Goal: Communication & Community: Participate in discussion

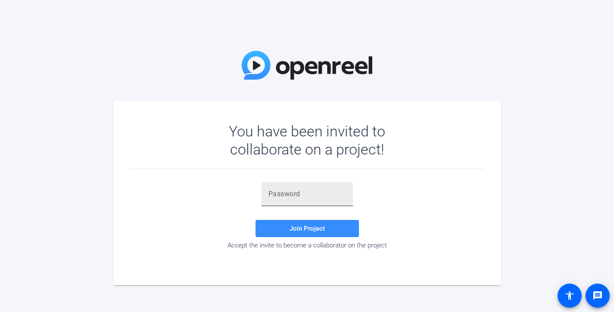
click at [290, 193] on input "text" at bounding box center [307, 194] width 78 height 10
paste input "d4=k,b"
type input "d4=k,b"
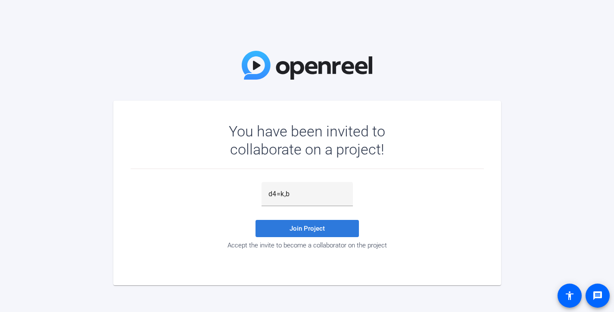
click at [305, 230] on span "Join Project" at bounding box center [307, 229] width 35 height 8
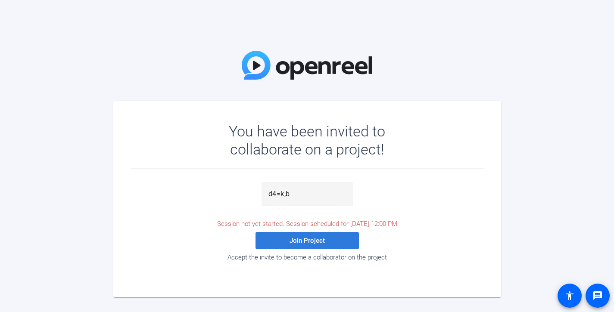
click at [309, 243] on span "Join Project" at bounding box center [307, 241] width 35 height 8
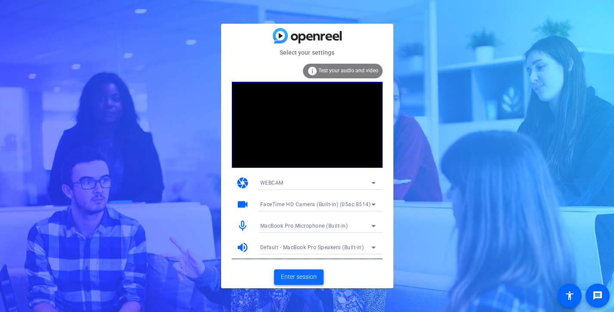
click at [306, 274] on span "Enter session" at bounding box center [299, 277] width 36 height 9
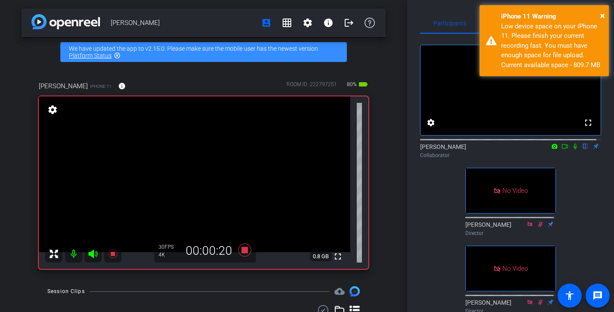
click at [572, 150] on icon at bounding box center [575, 146] width 7 height 6
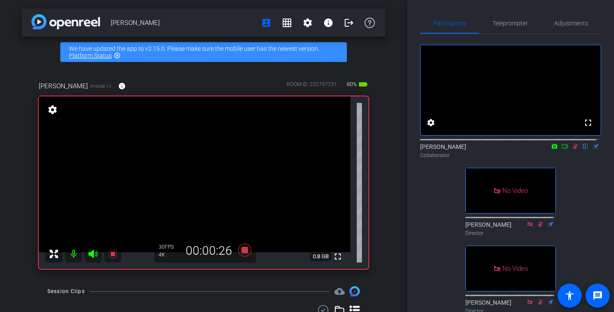
click at [572, 150] on icon at bounding box center [575, 146] width 7 height 6
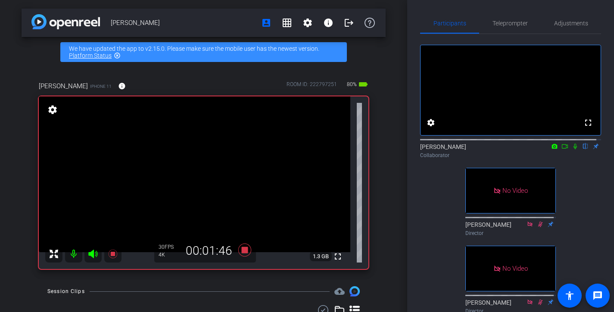
click at [572, 150] on icon at bounding box center [575, 146] width 7 height 6
click at [562, 149] on icon at bounding box center [565, 146] width 6 height 4
click at [582, 150] on icon at bounding box center [585, 146] width 7 height 6
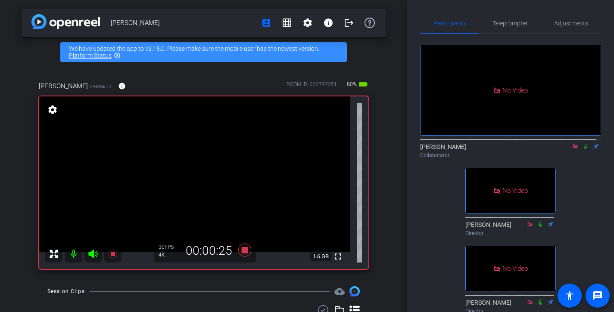
click at [582, 150] on icon at bounding box center [585, 146] width 7 height 6
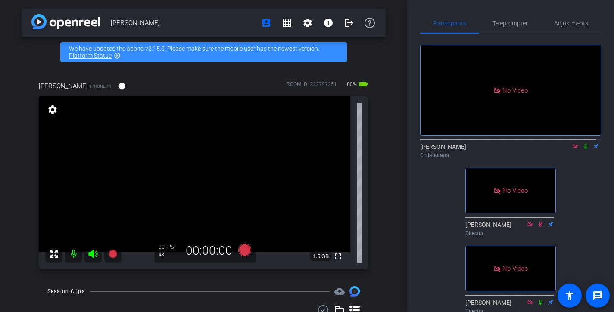
click at [582, 150] on icon at bounding box center [585, 146] width 7 height 6
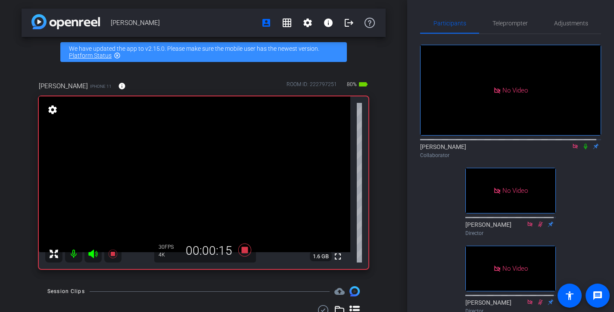
click at [582, 150] on icon at bounding box center [585, 146] width 7 height 6
click at [584, 150] on icon at bounding box center [585, 147] width 3 height 6
click at [583, 150] on icon at bounding box center [585, 147] width 5 height 6
click at [584, 150] on icon at bounding box center [585, 147] width 3 height 6
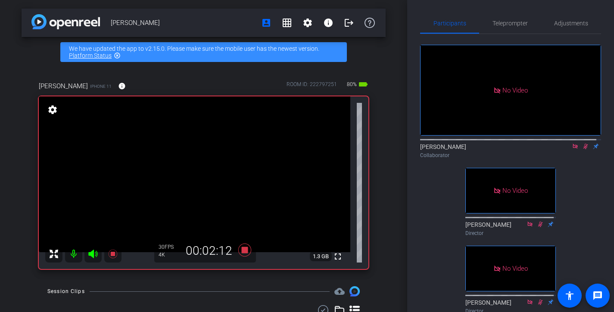
click at [583, 150] on icon at bounding box center [585, 147] width 5 height 6
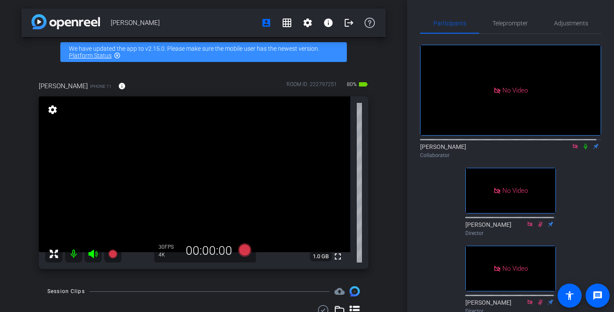
click at [584, 150] on icon at bounding box center [585, 147] width 3 height 6
click at [583, 150] on icon at bounding box center [585, 147] width 5 height 6
click at [584, 150] on icon at bounding box center [585, 147] width 3 height 6
click at [583, 150] on icon at bounding box center [585, 147] width 5 height 6
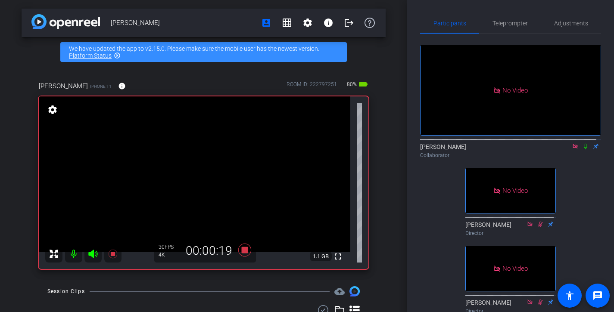
click at [584, 150] on icon at bounding box center [585, 147] width 3 height 6
click at [583, 150] on icon at bounding box center [585, 147] width 5 height 6
click at [582, 150] on icon at bounding box center [585, 146] width 7 height 6
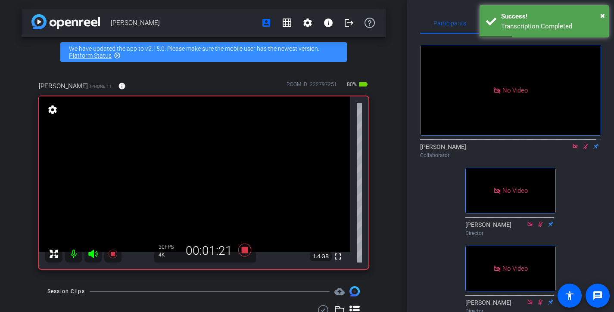
click at [582, 150] on icon at bounding box center [585, 146] width 7 height 6
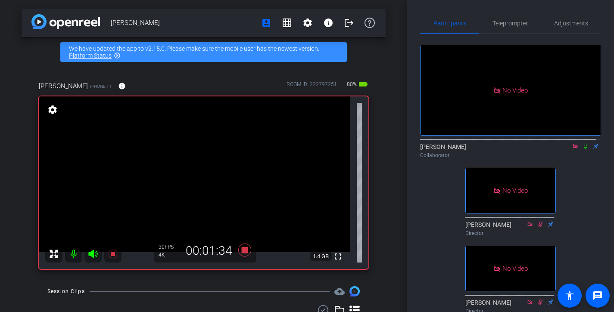
click at [582, 150] on icon at bounding box center [585, 146] width 7 height 6
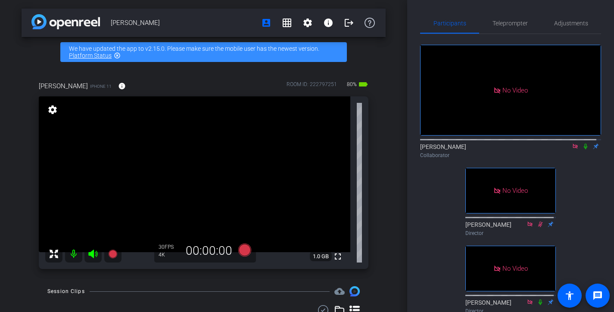
click at [582, 150] on icon at bounding box center [585, 146] width 7 height 6
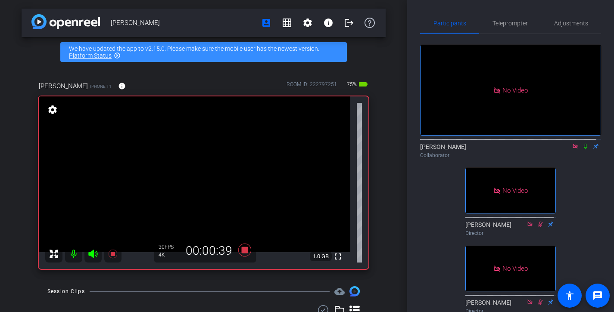
click at [582, 150] on icon at bounding box center [585, 146] width 7 height 6
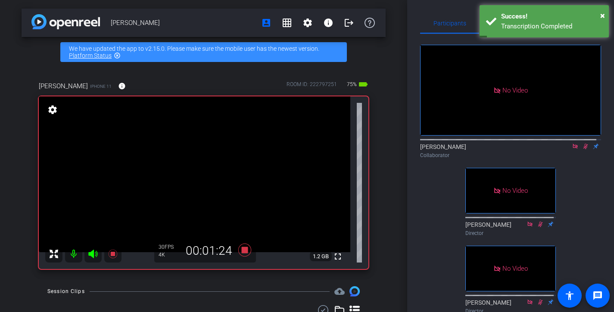
click at [582, 150] on icon at bounding box center [585, 146] width 7 height 6
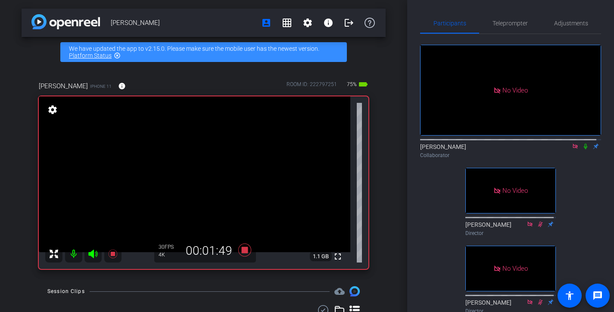
click at [582, 150] on icon at bounding box center [585, 146] width 7 height 6
click at [583, 150] on icon at bounding box center [585, 146] width 7 height 6
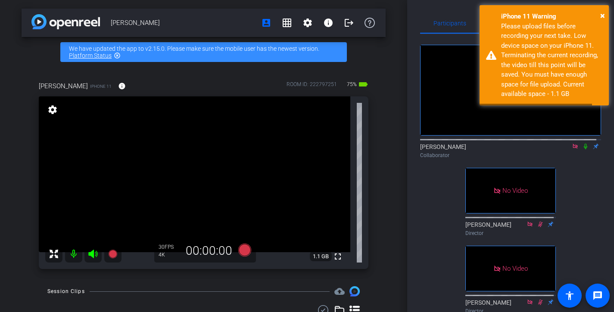
click at [583, 150] on icon at bounding box center [585, 146] width 7 height 6
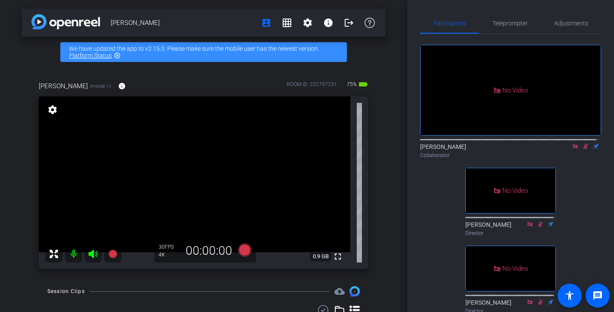
click at [583, 150] on icon at bounding box center [585, 146] width 7 height 6
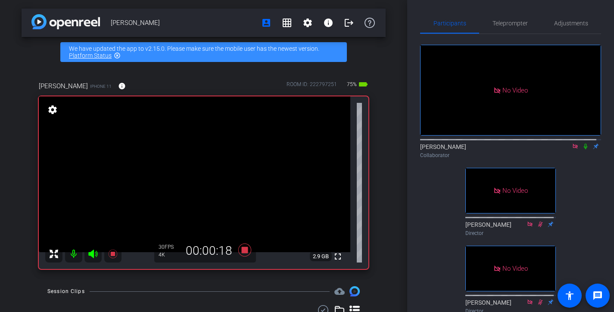
click at [582, 150] on icon at bounding box center [585, 146] width 7 height 6
click at [583, 150] on icon at bounding box center [585, 147] width 5 height 6
click at [582, 150] on icon at bounding box center [585, 146] width 7 height 6
click at [583, 150] on icon at bounding box center [585, 147] width 5 height 6
click at [582, 150] on icon at bounding box center [585, 146] width 7 height 6
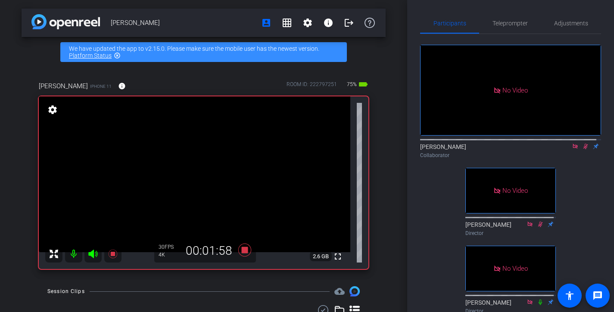
click at [582, 150] on icon at bounding box center [585, 146] width 7 height 6
click at [584, 150] on icon at bounding box center [585, 147] width 3 height 6
click at [583, 150] on icon at bounding box center [585, 147] width 5 height 6
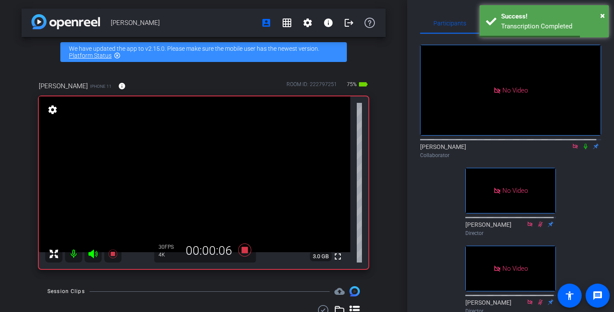
click at [584, 150] on icon at bounding box center [585, 147] width 3 height 6
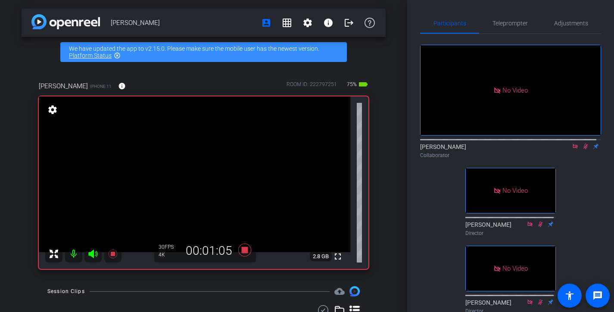
click at [583, 150] on icon at bounding box center [585, 147] width 5 height 6
click at [582, 150] on icon at bounding box center [585, 146] width 7 height 6
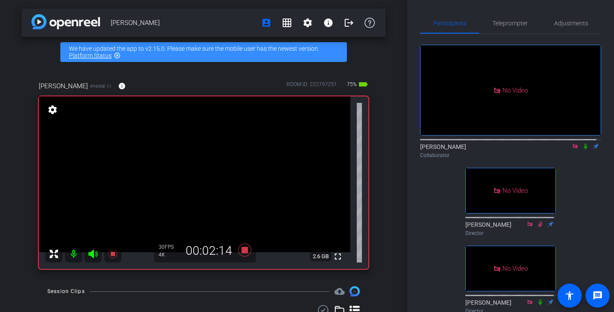
click at [582, 150] on icon at bounding box center [585, 146] width 7 height 6
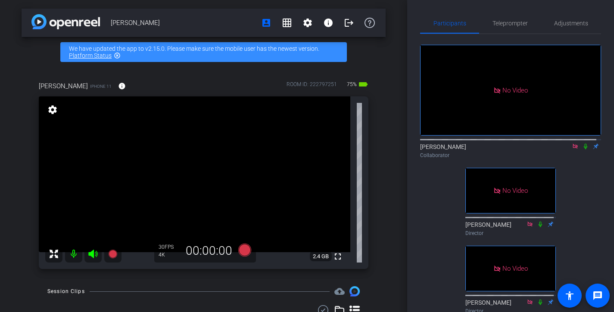
click at [583, 150] on icon at bounding box center [585, 146] width 7 height 6
click at [574, 150] on mat-icon at bounding box center [575, 147] width 10 height 8
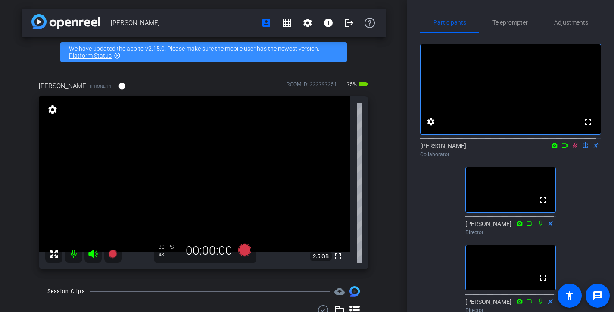
scroll to position [2, 0]
click at [574, 149] on mat-icon at bounding box center [575, 145] width 10 height 8
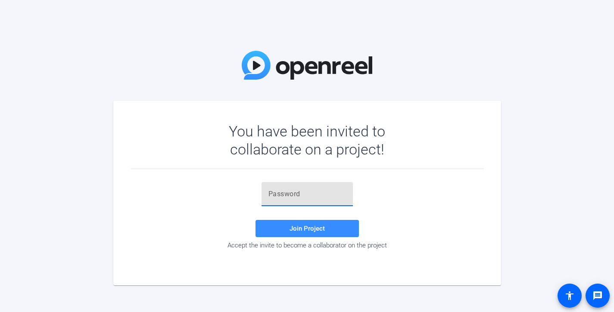
click at [304, 192] on input "text" at bounding box center [307, 194] width 78 height 10
click at [300, 196] on input "text" at bounding box center [307, 194] width 78 height 10
paste input "$NR6Cj"
type input "$NR6Cj"
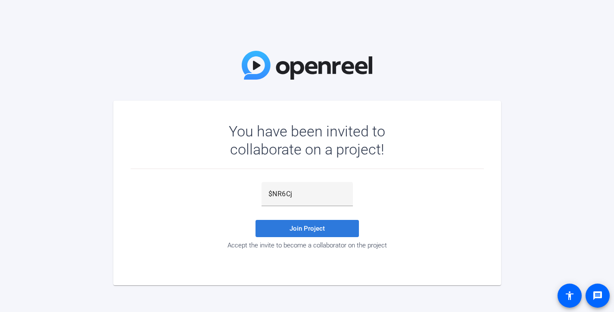
click at [310, 227] on span "Join Project" at bounding box center [307, 229] width 35 height 8
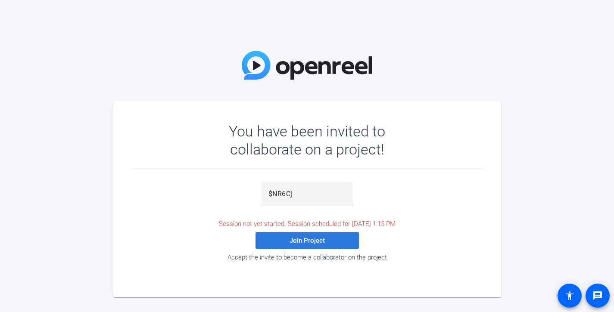
click at [296, 239] on span "Join Project" at bounding box center [307, 241] width 35 height 8
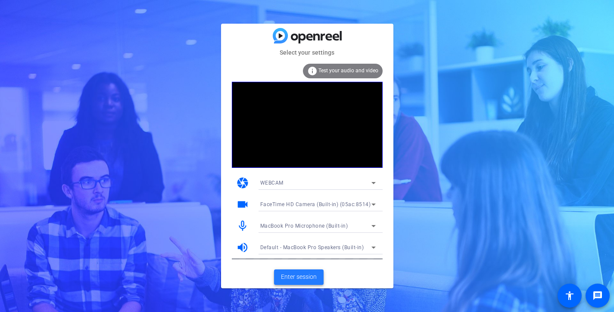
click at [310, 279] on span "Enter session" at bounding box center [299, 277] width 36 height 9
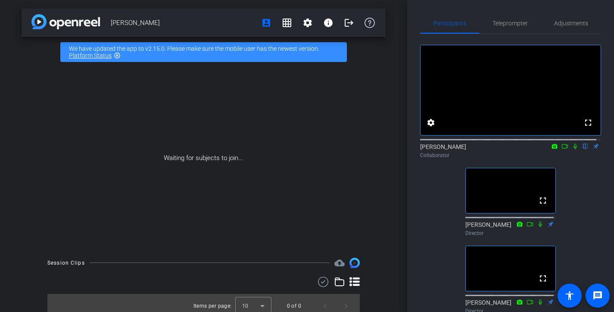
click at [572, 150] on icon at bounding box center [575, 146] width 7 height 6
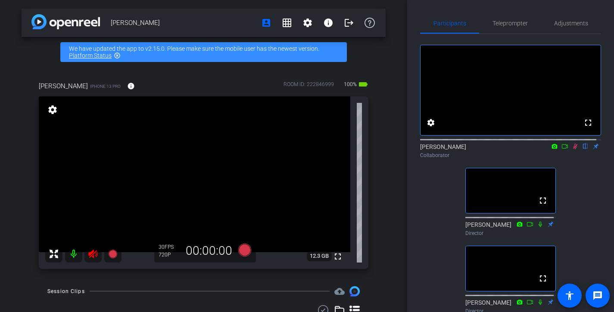
click at [572, 150] on icon at bounding box center [575, 146] width 7 height 6
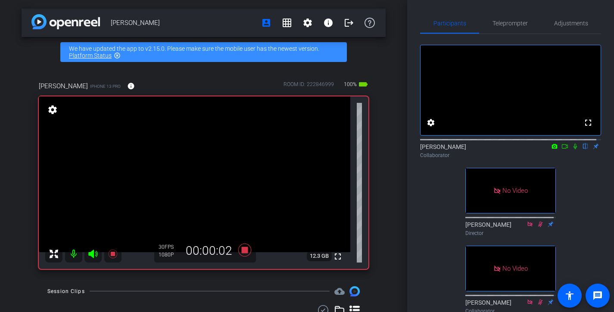
click at [561, 150] on icon at bounding box center [564, 146] width 7 height 6
click at [582, 150] on icon at bounding box center [585, 146] width 7 height 6
click at [583, 150] on icon at bounding box center [585, 146] width 7 height 6
click at [582, 150] on icon at bounding box center [585, 146] width 7 height 6
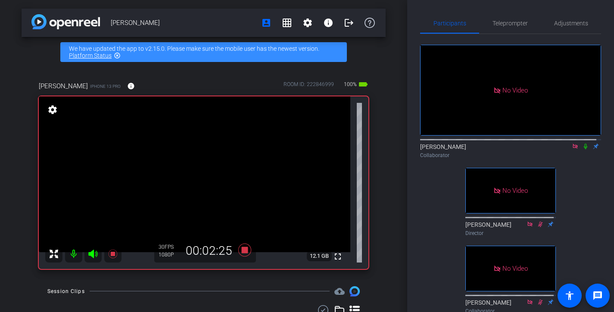
click at [582, 150] on icon at bounding box center [585, 146] width 7 height 6
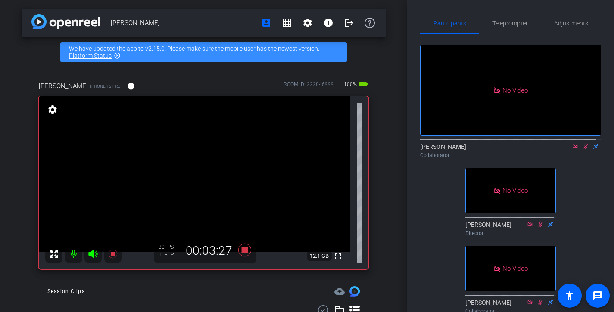
click at [582, 150] on icon at bounding box center [585, 146] width 7 height 6
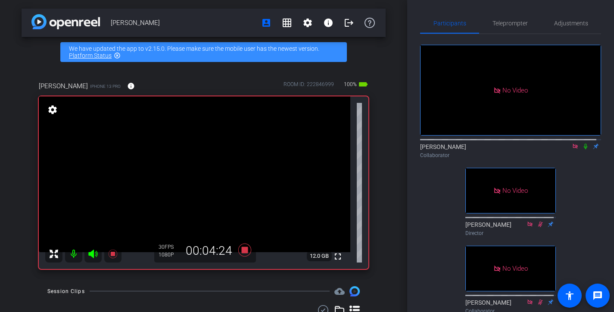
click at [582, 150] on icon at bounding box center [585, 146] width 7 height 6
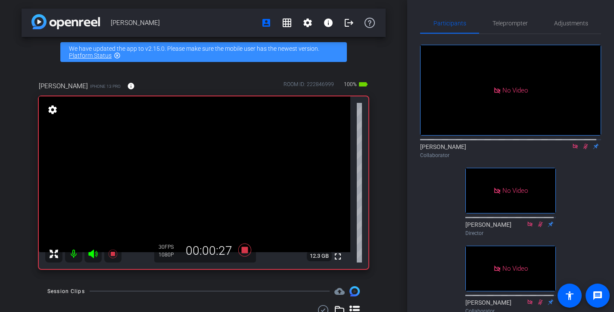
click at [582, 150] on icon at bounding box center [585, 146] width 7 height 6
click at [583, 150] on icon at bounding box center [585, 146] width 7 height 6
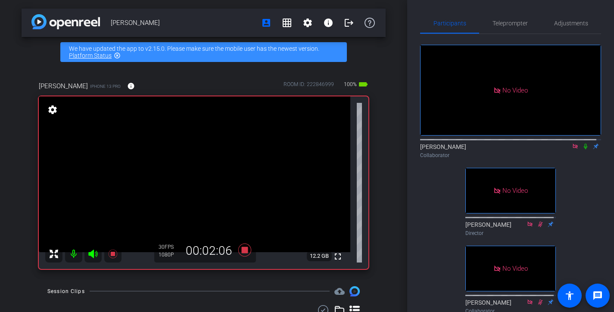
click at [583, 150] on icon at bounding box center [585, 146] width 7 height 6
click at [582, 150] on icon at bounding box center [585, 146] width 7 height 6
click at [584, 150] on icon at bounding box center [585, 147] width 3 height 6
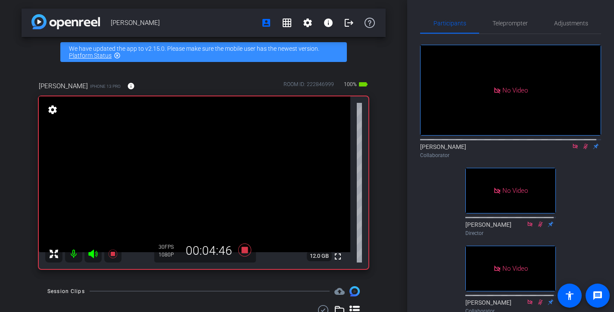
click at [582, 150] on icon at bounding box center [585, 146] width 7 height 6
click at [584, 150] on icon at bounding box center [585, 147] width 3 height 6
click at [582, 150] on icon at bounding box center [585, 146] width 7 height 6
click at [580, 150] on mat-icon at bounding box center [585, 147] width 10 height 8
click at [581, 150] on mat-icon at bounding box center [585, 147] width 10 height 8
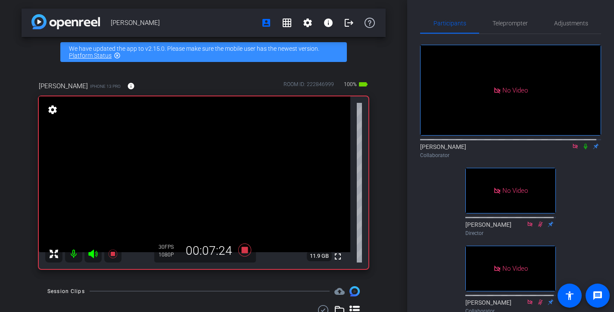
click at [581, 150] on mat-icon at bounding box center [585, 147] width 10 height 8
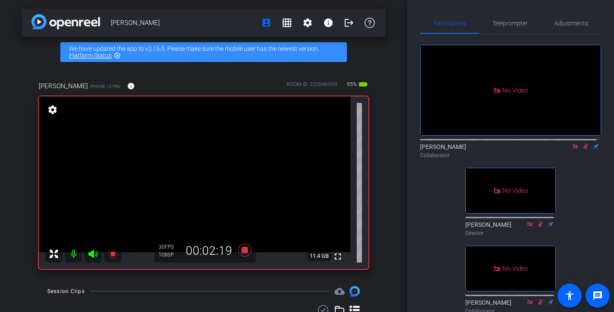
click at [581, 150] on mat-icon at bounding box center [585, 147] width 10 height 8
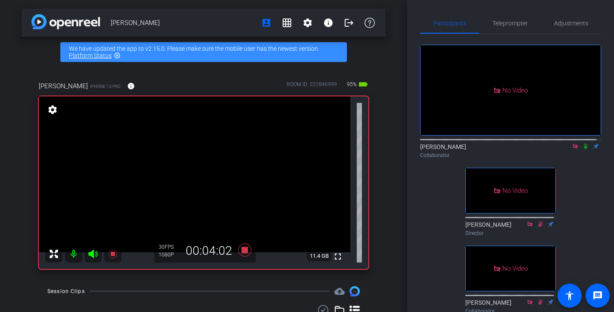
click at [581, 150] on mat-icon at bounding box center [585, 147] width 10 height 8
click at [582, 150] on icon at bounding box center [585, 146] width 7 height 6
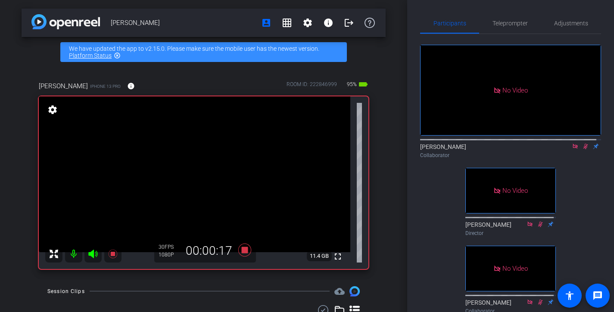
click at [584, 150] on icon at bounding box center [585, 146] width 7 height 6
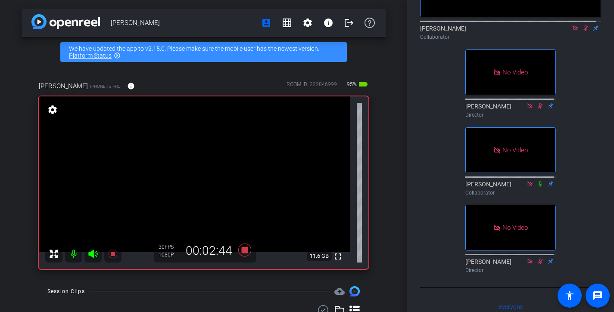
scroll to position [125, 0]
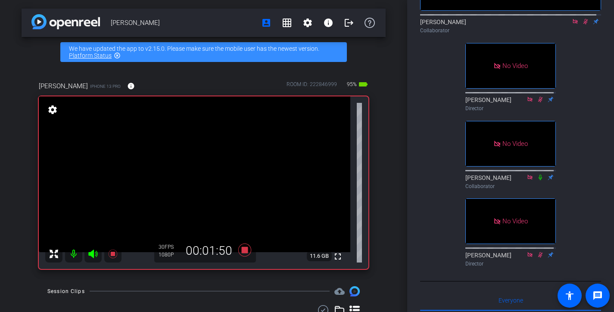
click at [606, 117] on div "Participants Teleprompter Adjustments No Video Souzan Alavi Collaborator No Vid…" at bounding box center [510, 156] width 207 height 312
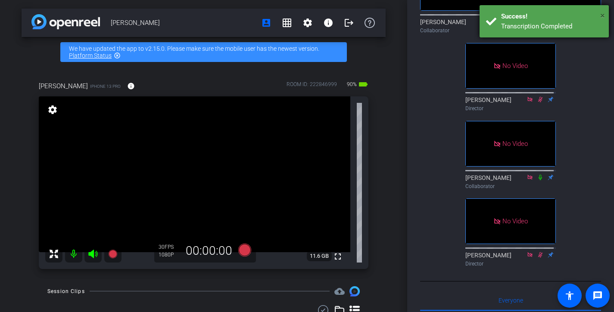
click at [602, 14] on span "×" at bounding box center [602, 15] width 5 height 10
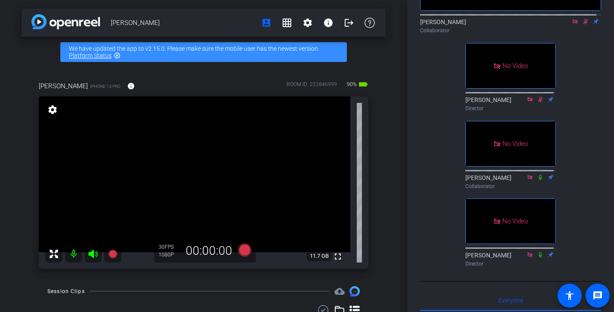
scroll to position [0, 0]
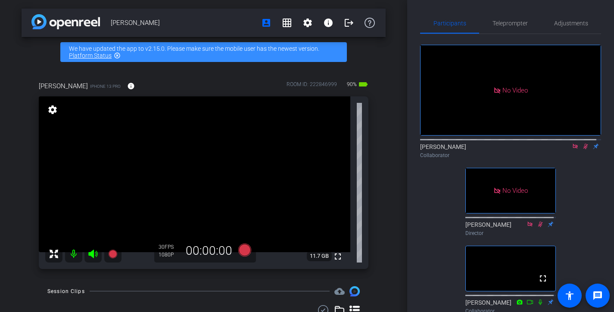
click at [572, 150] on icon at bounding box center [575, 146] width 7 height 6
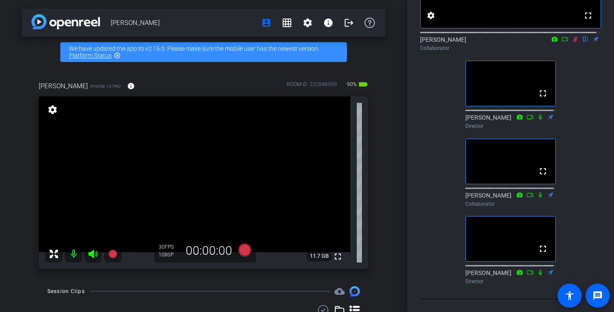
scroll to position [108, 0]
click at [572, 42] on icon at bounding box center [575, 39] width 7 height 6
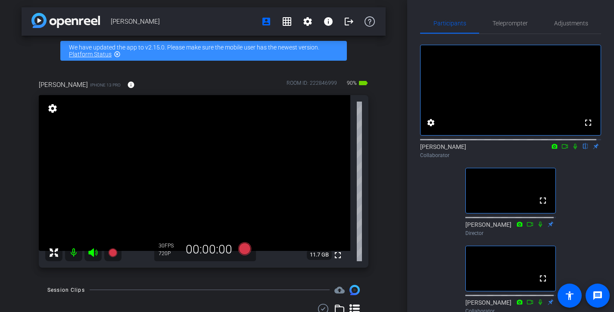
scroll to position [2, 0]
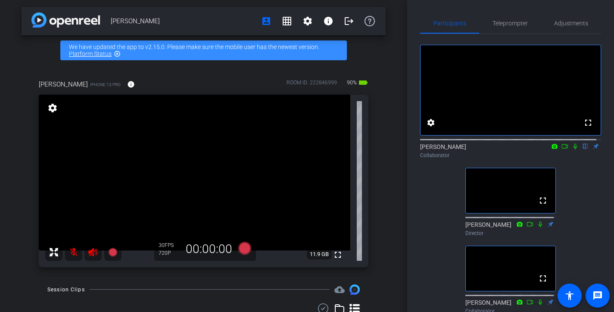
click at [571, 150] on mat-icon at bounding box center [575, 147] width 10 height 8
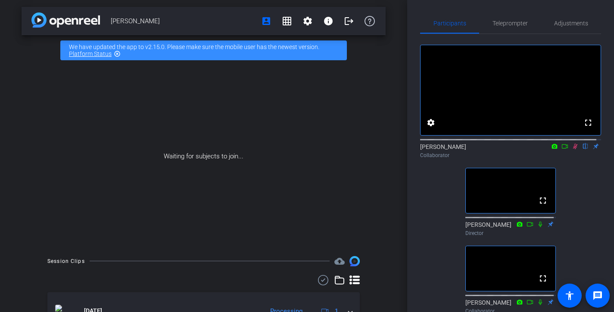
click at [573, 150] on icon at bounding box center [575, 147] width 5 height 6
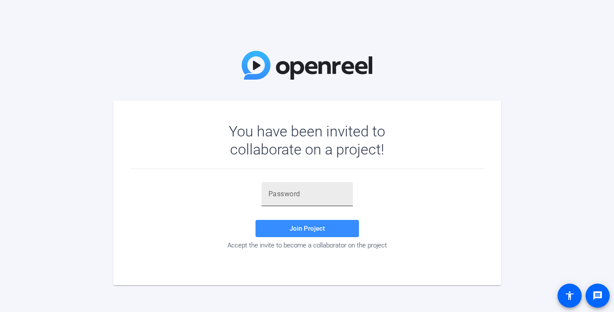
click at [320, 194] on input "text" at bounding box center [307, 194] width 78 height 10
paste input "$NR6Cj"
drag, startPoint x: 333, startPoint y: 192, endPoint x: 325, endPoint y: 193, distance: 7.8
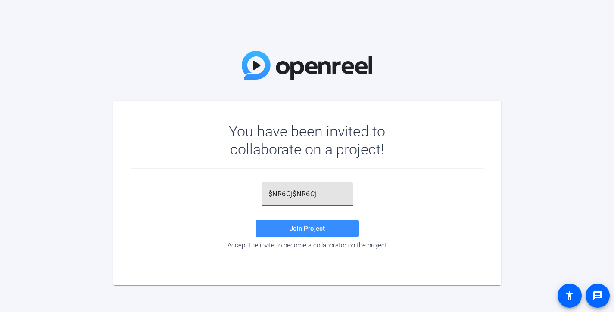
click at [325, 193] on input "$NR6Cj$NR6Cj" at bounding box center [307, 194] width 78 height 10
type input "$NR6Cj"
drag, startPoint x: 308, startPoint y: 194, endPoint x: 241, endPoint y: 190, distance: 67.4
click at [241, 190] on div "$NR6Cj Join Project Accept the invite to become a collaborator on the project" at bounding box center [307, 215] width 353 height 67
drag, startPoint x: 306, startPoint y: 196, endPoint x: 249, endPoint y: 186, distance: 57.3
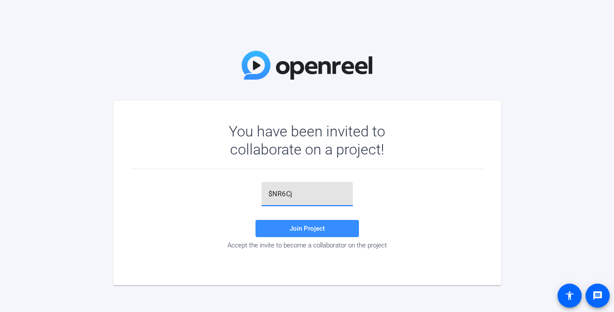
click at [249, 186] on div "$NR6Cj Join Project Accept the invite to become a collaborator on the project" at bounding box center [307, 215] width 353 height 67
paste input "Dw..d1"
type input "Dw..d1"
click at [302, 228] on span "Join Project" at bounding box center [307, 229] width 35 height 8
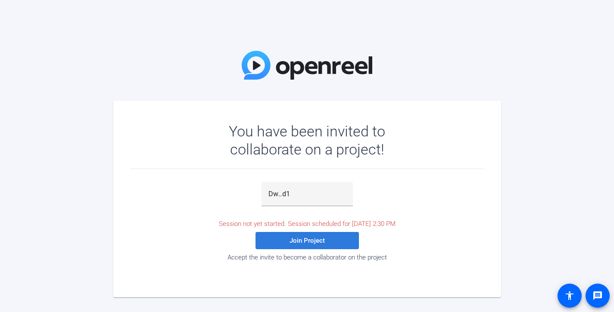
click at [316, 239] on span "Join Project" at bounding box center [307, 241] width 35 height 8
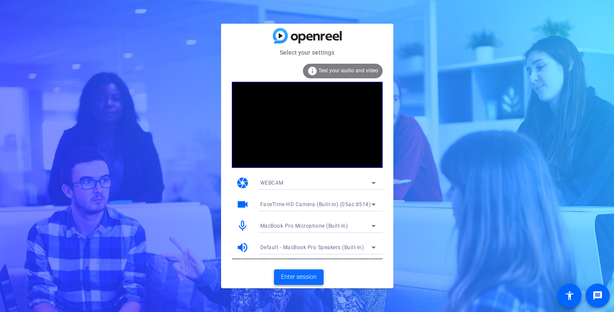
click at [312, 276] on span "Enter session" at bounding box center [299, 277] width 36 height 9
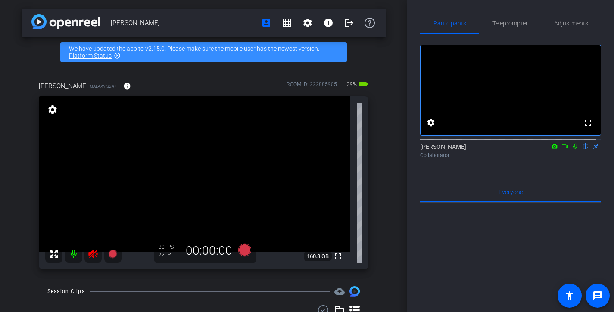
click at [89, 255] on icon at bounding box center [92, 254] width 9 height 9
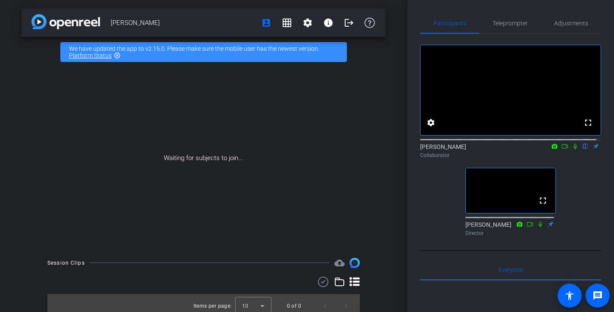
click at [572, 150] on icon at bounding box center [575, 146] width 7 height 6
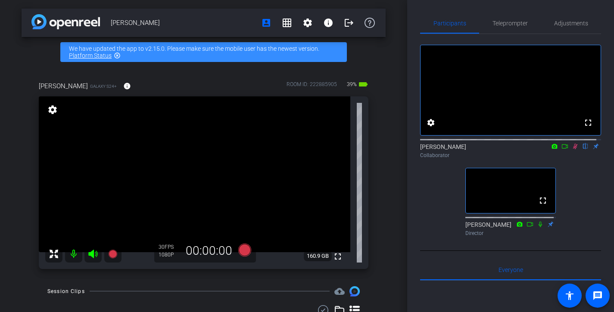
click at [537, 228] on icon at bounding box center [540, 224] width 7 height 6
click at [73, 255] on mat-icon at bounding box center [73, 254] width 17 height 17
click at [537, 228] on icon at bounding box center [540, 224] width 7 height 6
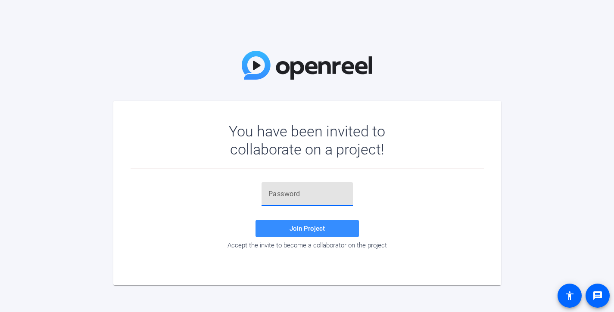
click at [314, 195] on input "text" at bounding box center [307, 194] width 78 height 10
paste input "Dw..d1"
type input "Dw..d1"
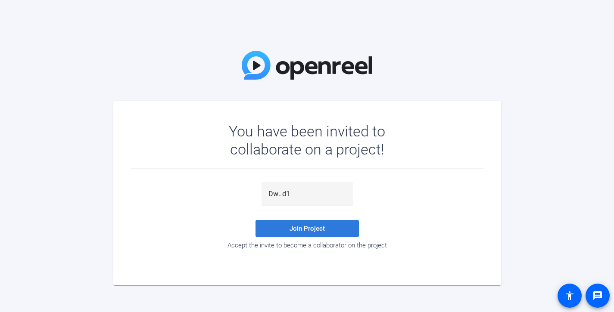
click at [318, 226] on span "Join Project" at bounding box center [307, 229] width 35 height 8
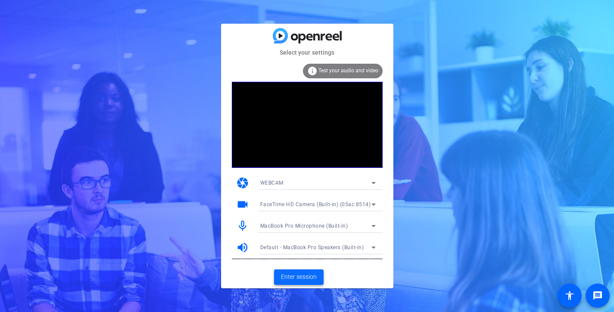
click at [315, 277] on span "Enter session" at bounding box center [299, 277] width 36 height 9
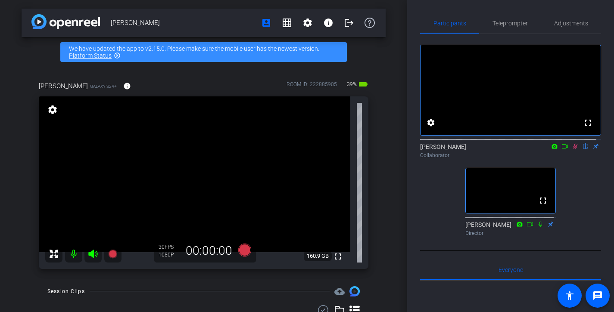
click at [571, 150] on mat-icon at bounding box center [575, 147] width 10 height 8
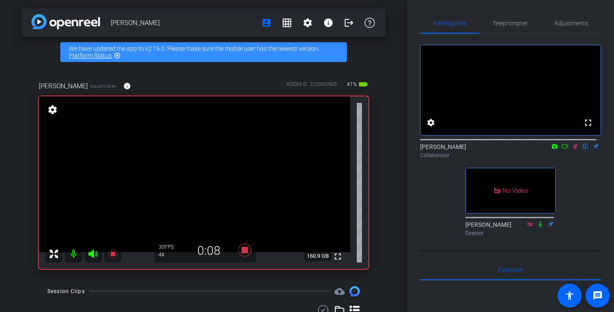
click at [572, 150] on icon at bounding box center [575, 146] width 7 height 6
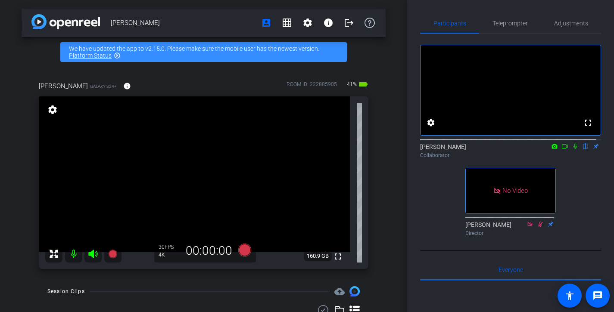
click at [572, 150] on icon at bounding box center [575, 146] width 7 height 6
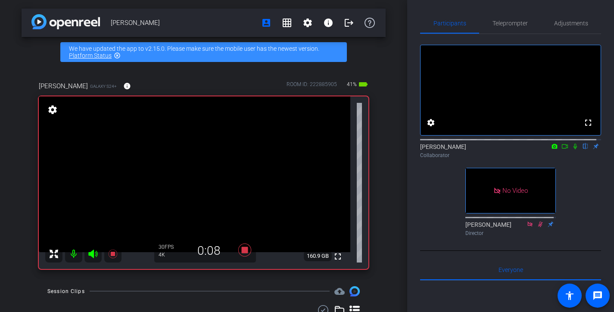
click at [574, 150] on icon at bounding box center [575, 147] width 3 height 6
click at [572, 150] on icon at bounding box center [575, 146] width 7 height 6
click at [561, 150] on icon at bounding box center [564, 146] width 7 height 6
click at [582, 150] on icon at bounding box center [585, 146] width 7 height 6
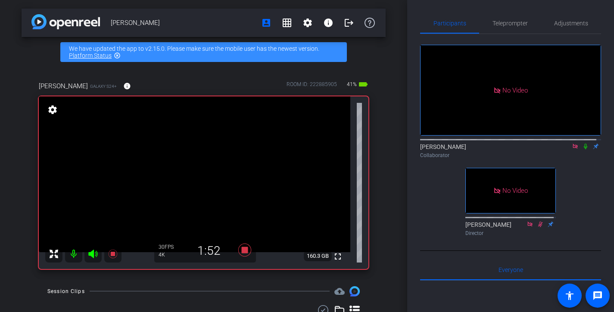
click at [582, 150] on icon at bounding box center [585, 146] width 7 height 6
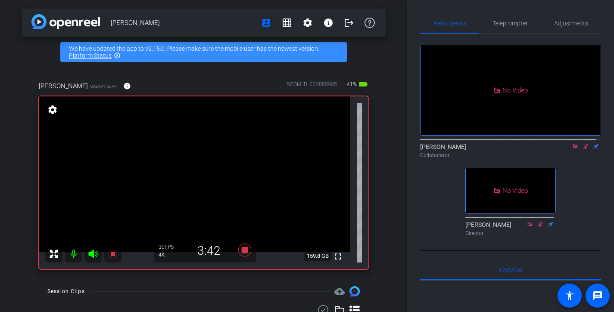
click at [582, 150] on icon at bounding box center [585, 146] width 7 height 6
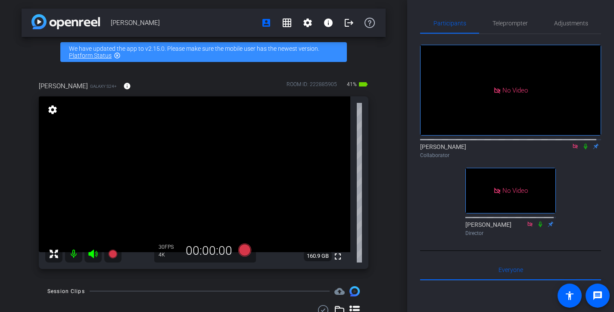
click at [582, 150] on icon at bounding box center [585, 146] width 7 height 6
click at [583, 150] on icon at bounding box center [585, 147] width 5 height 6
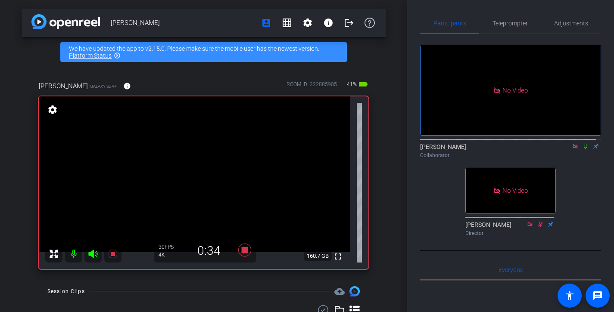
click at [582, 150] on icon at bounding box center [585, 146] width 7 height 6
click at [583, 150] on icon at bounding box center [585, 147] width 5 height 6
click at [584, 150] on icon at bounding box center [585, 147] width 3 height 6
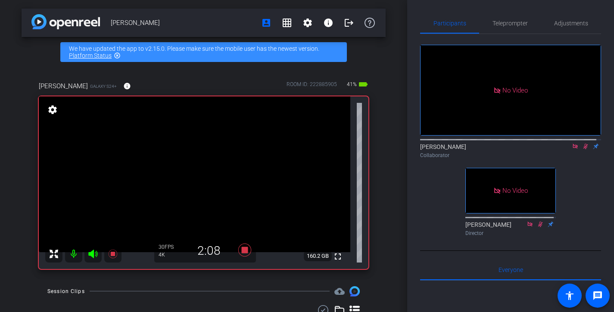
click at [583, 150] on icon at bounding box center [585, 147] width 5 height 6
click at [584, 150] on icon at bounding box center [585, 147] width 3 height 6
click at [583, 150] on icon at bounding box center [585, 147] width 5 height 6
click at [584, 150] on icon at bounding box center [585, 147] width 3 height 6
click at [583, 150] on icon at bounding box center [585, 147] width 5 height 6
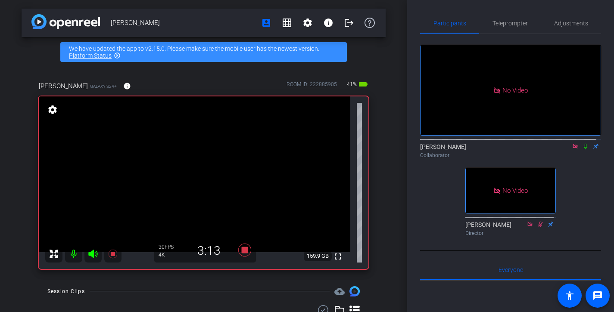
click at [584, 150] on icon at bounding box center [585, 147] width 3 height 6
click at [583, 150] on icon at bounding box center [585, 147] width 5 height 6
click at [584, 150] on icon at bounding box center [585, 147] width 3 height 6
click at [583, 150] on icon at bounding box center [585, 147] width 5 height 6
click at [584, 150] on icon at bounding box center [585, 147] width 3 height 6
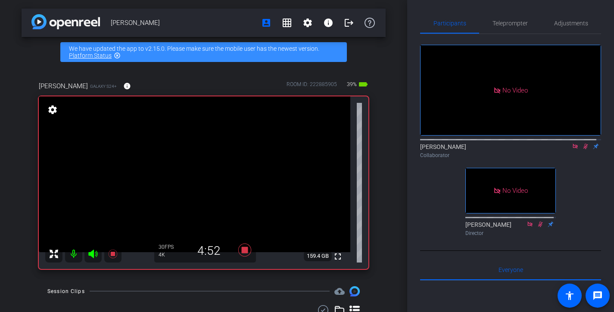
click at [583, 150] on icon at bounding box center [585, 147] width 5 height 6
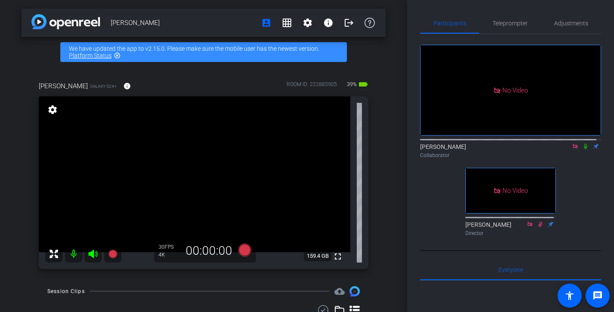
click at [584, 150] on icon at bounding box center [585, 147] width 3 height 6
click at [583, 150] on icon at bounding box center [585, 147] width 5 height 6
click at [582, 150] on icon at bounding box center [585, 146] width 7 height 6
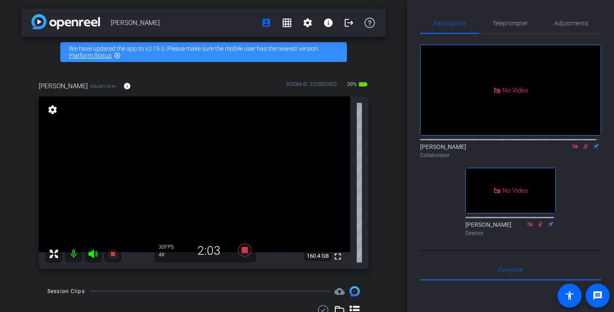
click at [582, 150] on icon at bounding box center [585, 146] width 7 height 6
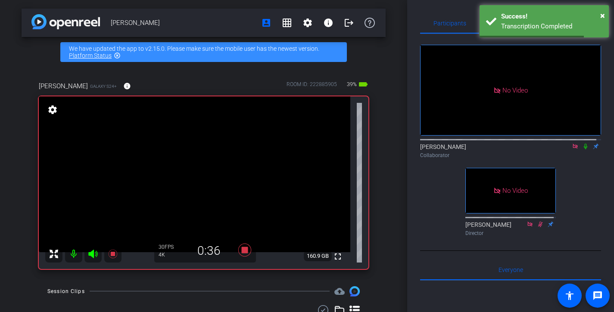
click at [582, 150] on icon at bounding box center [585, 146] width 7 height 6
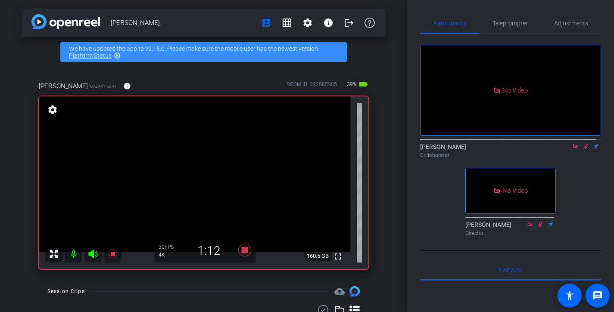
click at [582, 150] on icon at bounding box center [585, 146] width 7 height 6
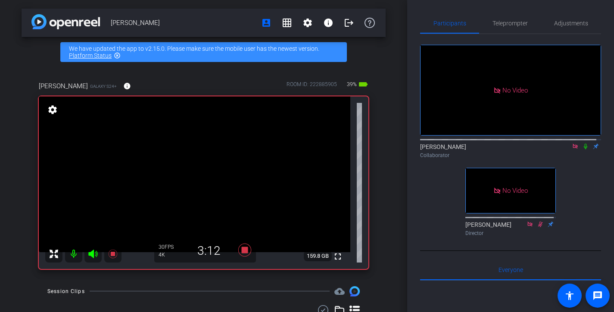
click at [582, 150] on icon at bounding box center [585, 146] width 7 height 6
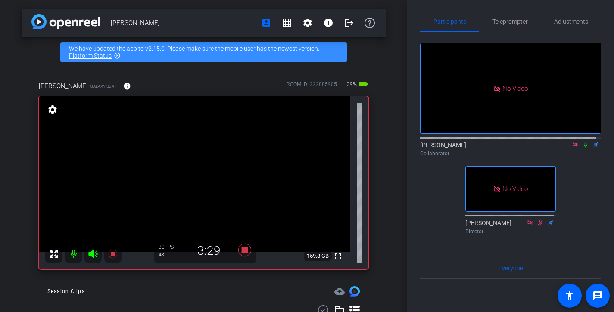
click at [582, 148] on icon at bounding box center [585, 145] width 7 height 6
click at [581, 149] on mat-icon at bounding box center [585, 145] width 10 height 8
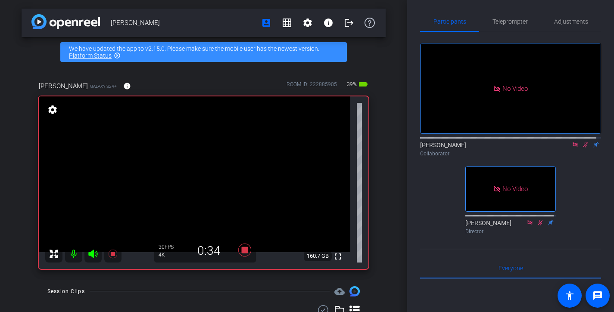
scroll to position [0, 0]
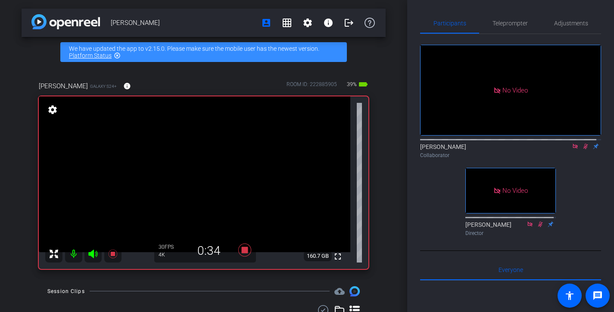
click at [581, 150] on mat-icon at bounding box center [585, 147] width 10 height 8
click at [584, 150] on icon at bounding box center [585, 147] width 3 height 6
click at [583, 150] on icon at bounding box center [585, 147] width 5 height 6
click at [584, 150] on icon at bounding box center [585, 147] width 3 height 6
click at [583, 150] on icon at bounding box center [585, 147] width 5 height 6
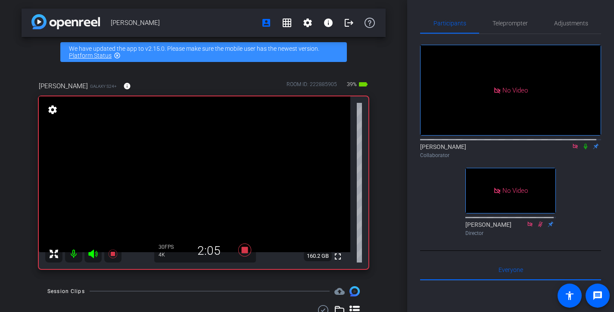
click at [584, 150] on icon at bounding box center [585, 147] width 3 height 6
click at [583, 150] on icon at bounding box center [585, 147] width 5 height 6
click at [584, 150] on icon at bounding box center [585, 147] width 3 height 6
click at [583, 150] on icon at bounding box center [585, 147] width 5 height 6
click at [584, 150] on icon at bounding box center [585, 147] width 3 height 6
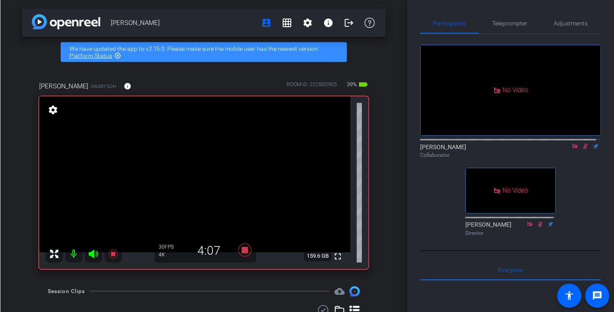
scroll to position [2, 0]
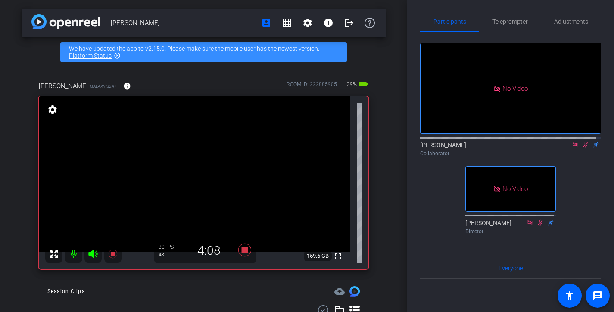
click at [581, 149] on mat-icon at bounding box center [585, 145] width 10 height 8
click at [582, 148] on icon at bounding box center [585, 145] width 7 height 6
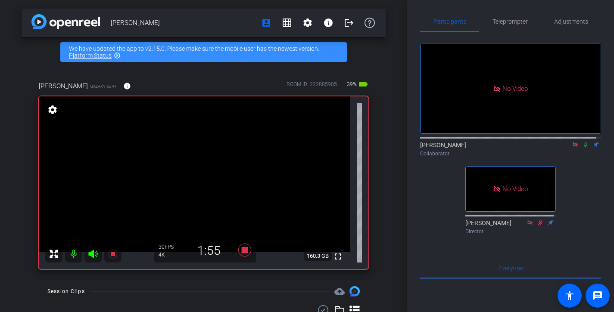
click at [584, 148] on icon at bounding box center [585, 145] width 3 height 6
click at [583, 148] on icon at bounding box center [585, 145] width 5 height 6
click at [582, 148] on icon at bounding box center [585, 145] width 7 height 6
click at [583, 148] on icon at bounding box center [585, 145] width 5 height 6
click at [584, 148] on icon at bounding box center [585, 145] width 3 height 6
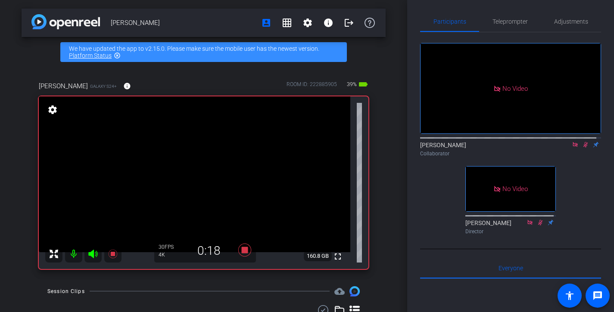
click at [583, 148] on icon at bounding box center [585, 145] width 5 height 6
click at [584, 148] on icon at bounding box center [585, 145] width 3 height 6
click at [583, 148] on icon at bounding box center [585, 145] width 5 height 6
click at [582, 148] on icon at bounding box center [585, 145] width 7 height 6
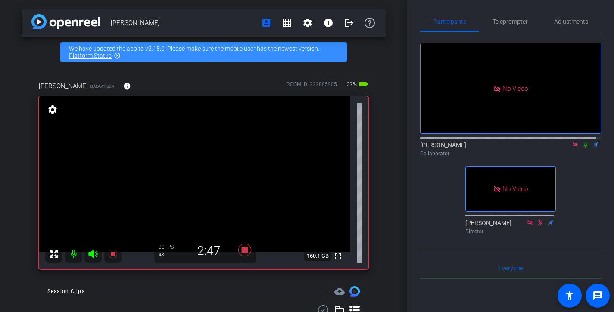
click at [584, 148] on icon at bounding box center [585, 145] width 3 height 6
click at [583, 148] on icon at bounding box center [585, 145] width 5 height 6
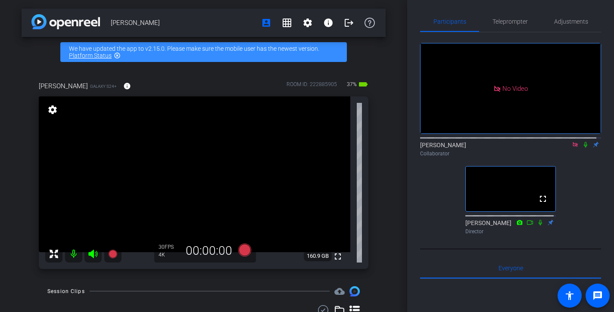
click at [573, 147] on icon at bounding box center [575, 144] width 5 height 5
click at [538, 225] on icon at bounding box center [540, 223] width 5 height 6
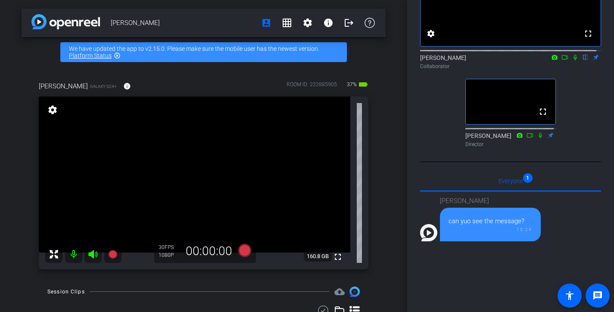
scroll to position [90, 0]
click at [539, 138] on icon at bounding box center [540, 135] width 7 height 6
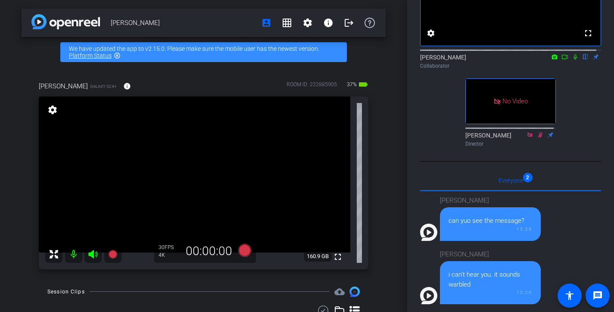
click at [574, 60] on icon at bounding box center [575, 57] width 3 height 6
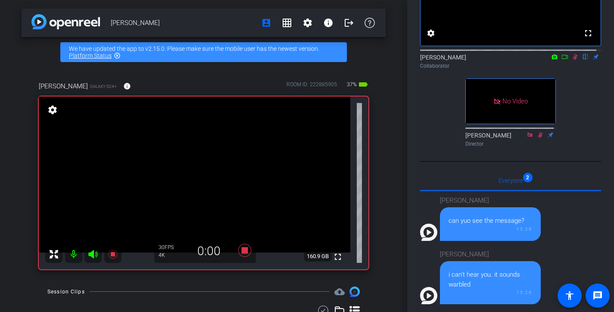
click at [562, 60] on icon at bounding box center [564, 57] width 7 height 6
click at [583, 60] on icon at bounding box center [585, 57] width 5 height 6
click at [582, 60] on icon at bounding box center [585, 57] width 7 height 6
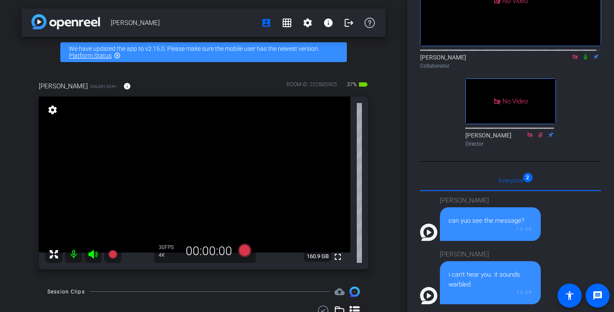
click at [572, 60] on icon at bounding box center [575, 57] width 7 height 6
click at [561, 60] on icon at bounding box center [564, 57] width 7 height 6
click at [572, 60] on icon at bounding box center [575, 57] width 7 height 6
